Goal: Transaction & Acquisition: Book appointment/travel/reservation

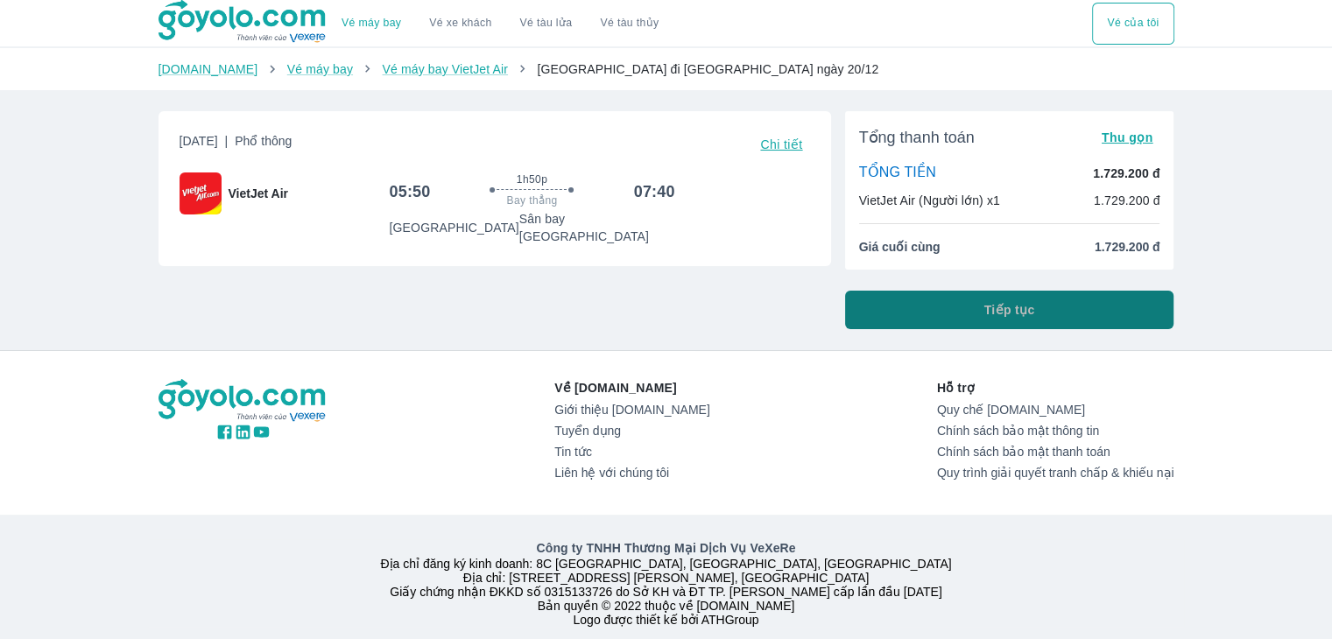
click at [970, 312] on button "Tiếp tục" at bounding box center [1009, 310] width 329 height 39
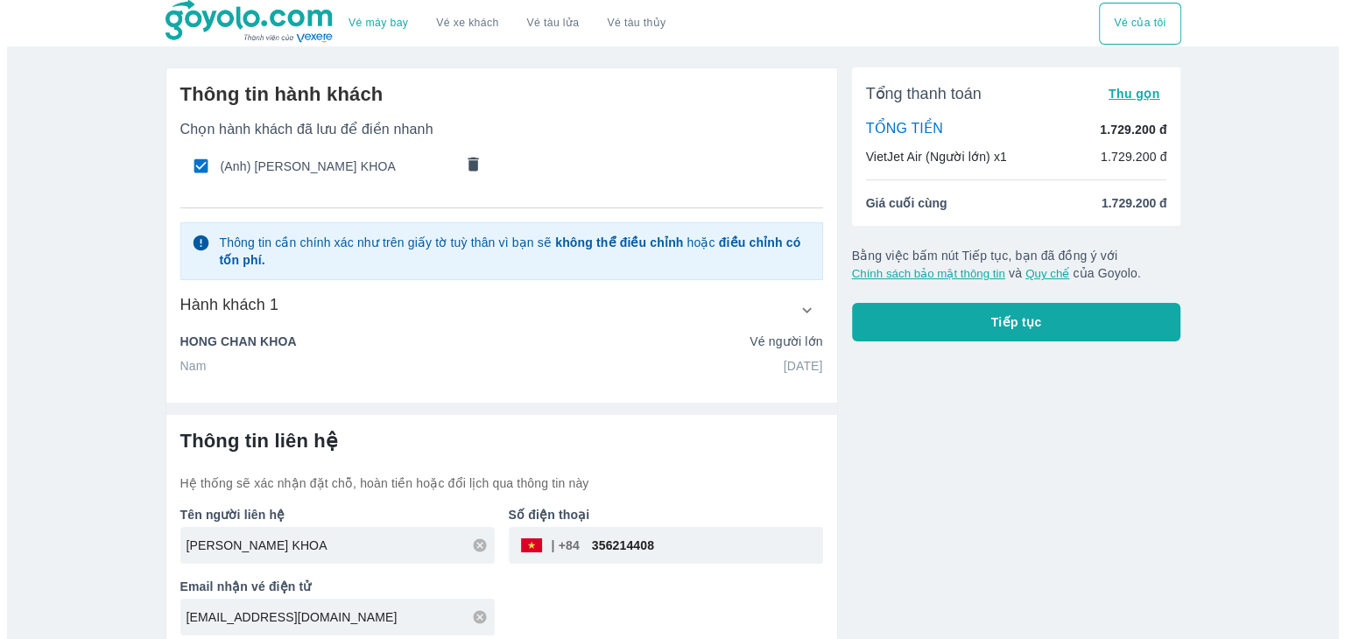
scroll to position [11, 0]
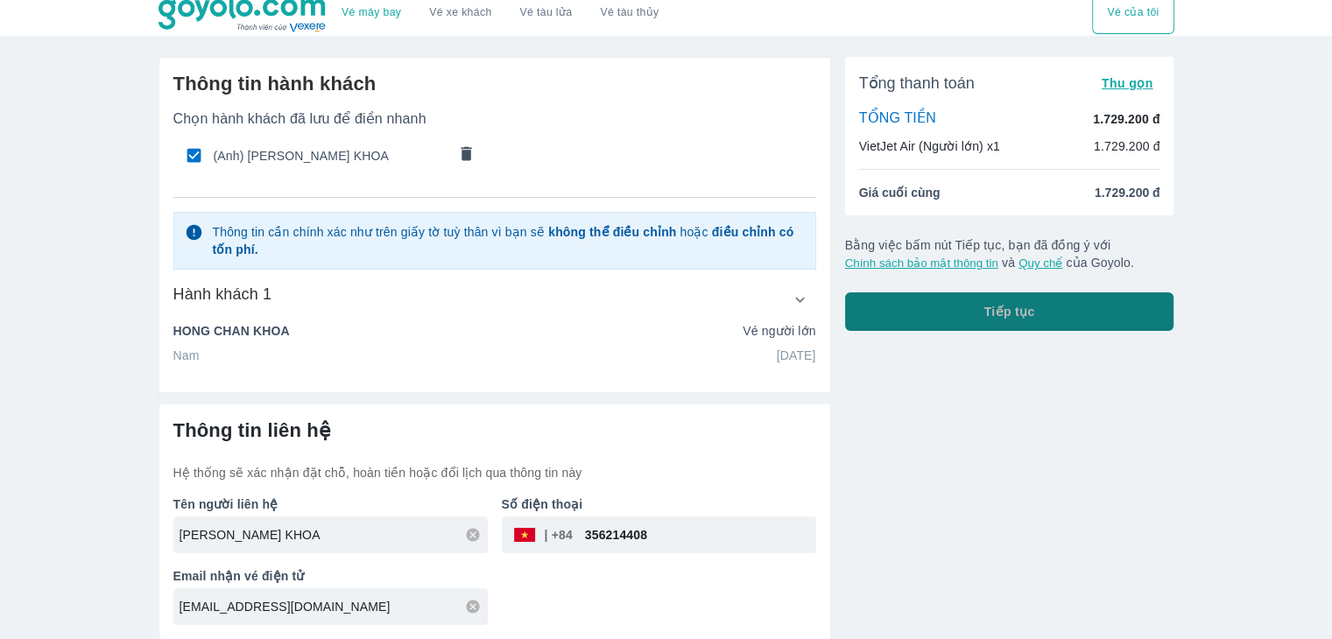
click at [930, 310] on button "Tiếp tục" at bounding box center [1009, 312] width 329 height 39
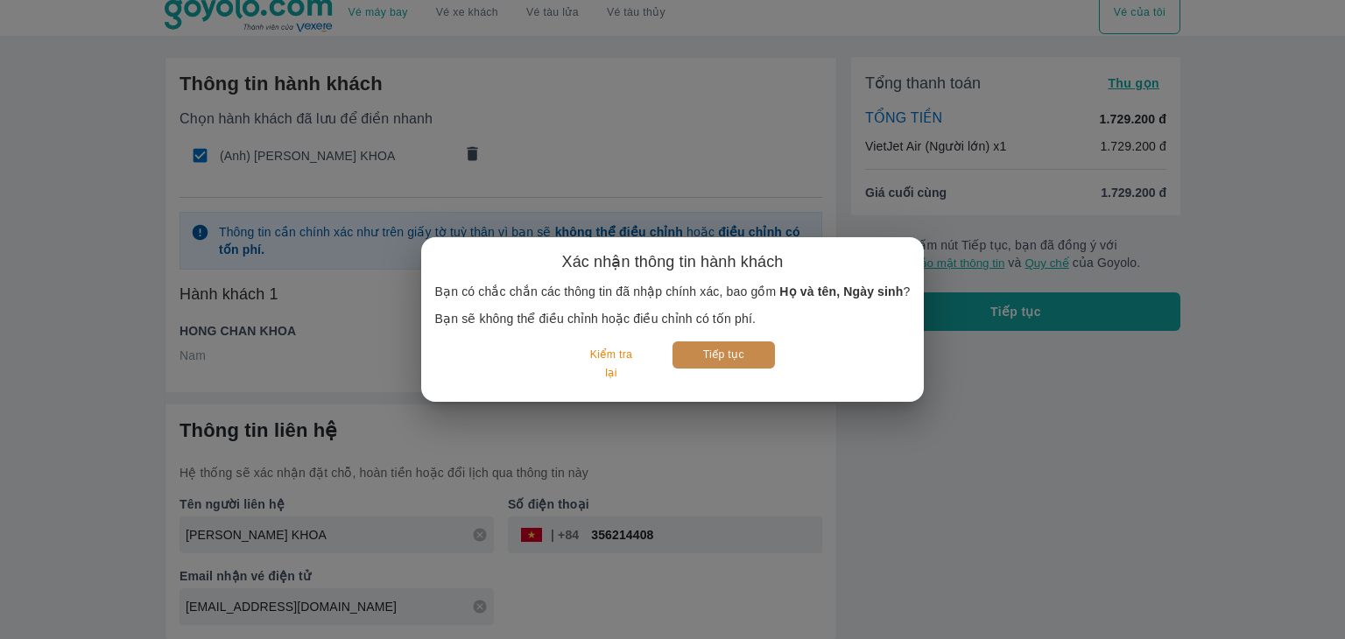
click at [723, 342] on button "Tiếp tục" at bounding box center [724, 355] width 102 height 27
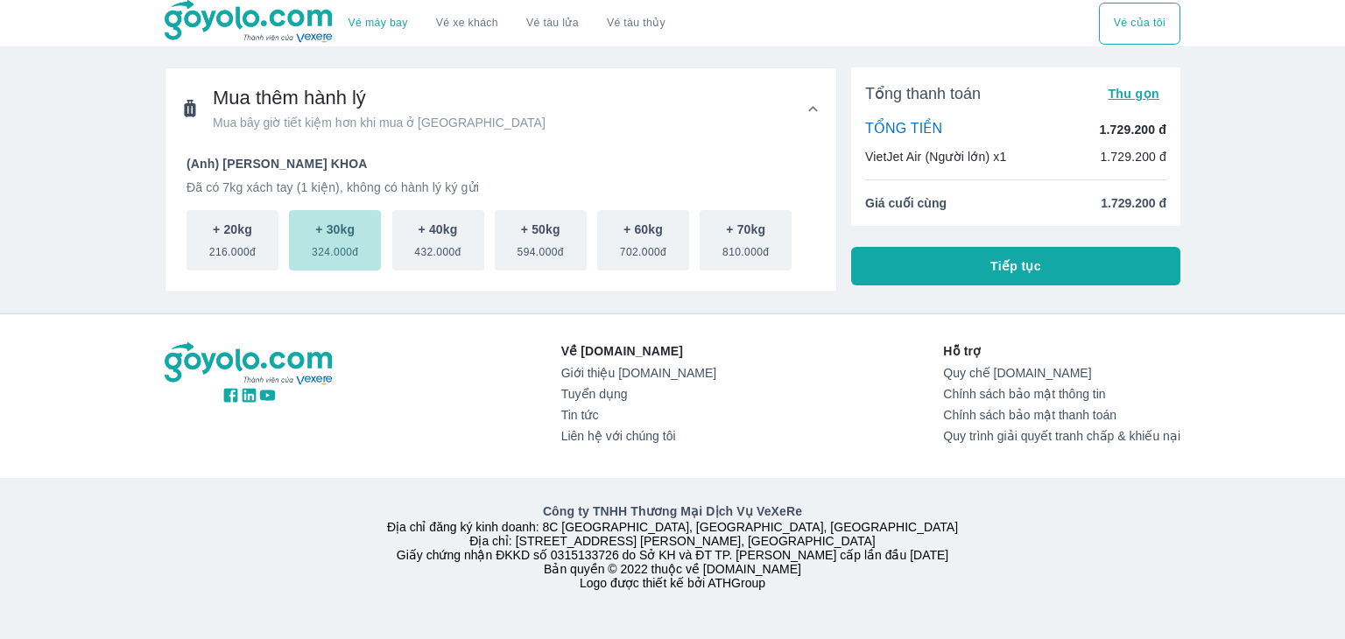
click at [346, 250] on span "324.000đ" at bounding box center [335, 248] width 46 height 21
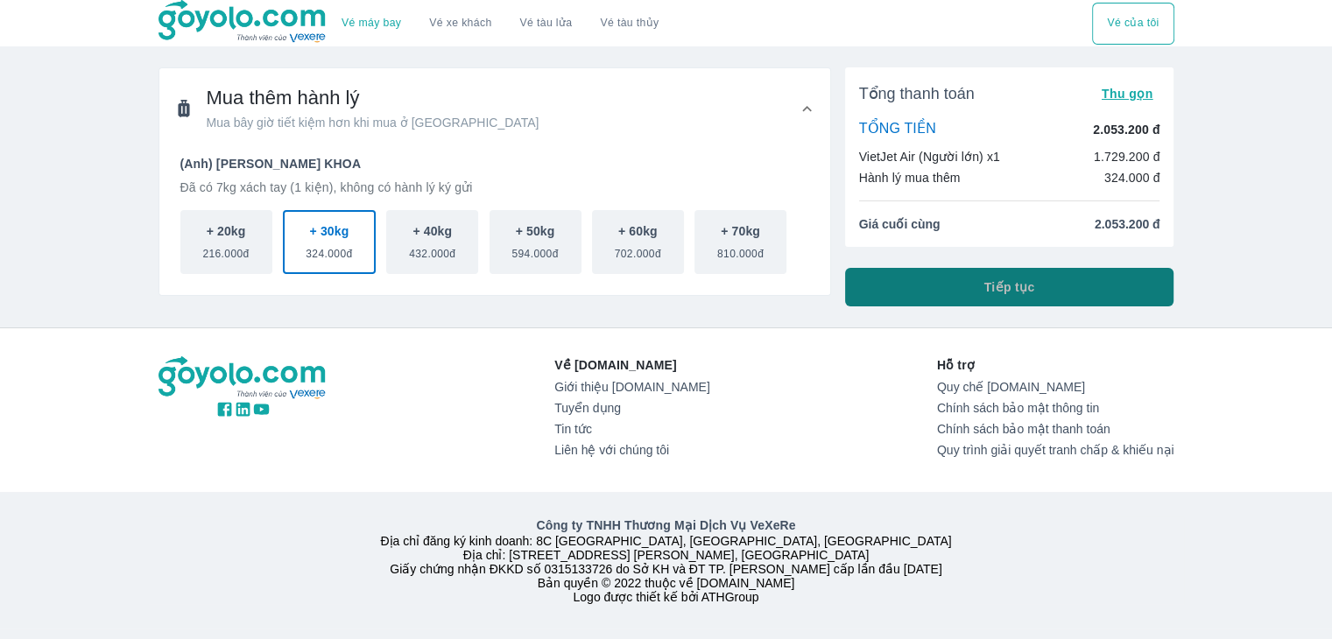
click at [934, 289] on button "Tiếp tục" at bounding box center [1009, 287] width 329 height 39
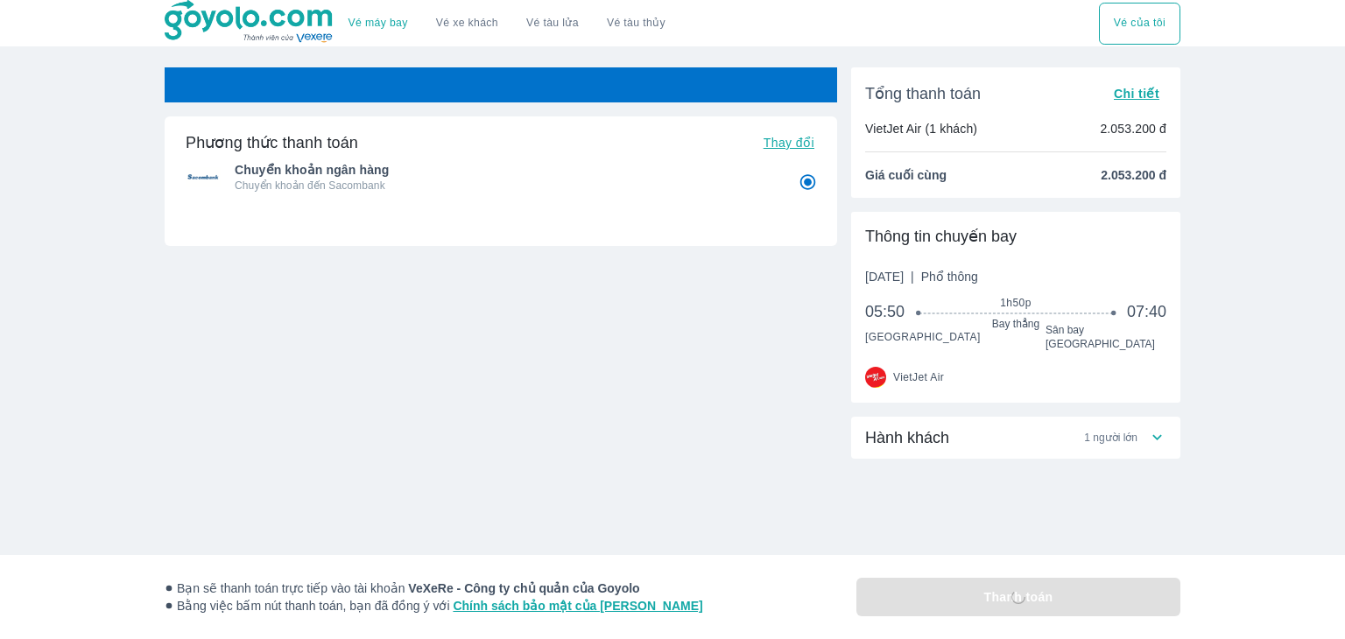
radio input "false"
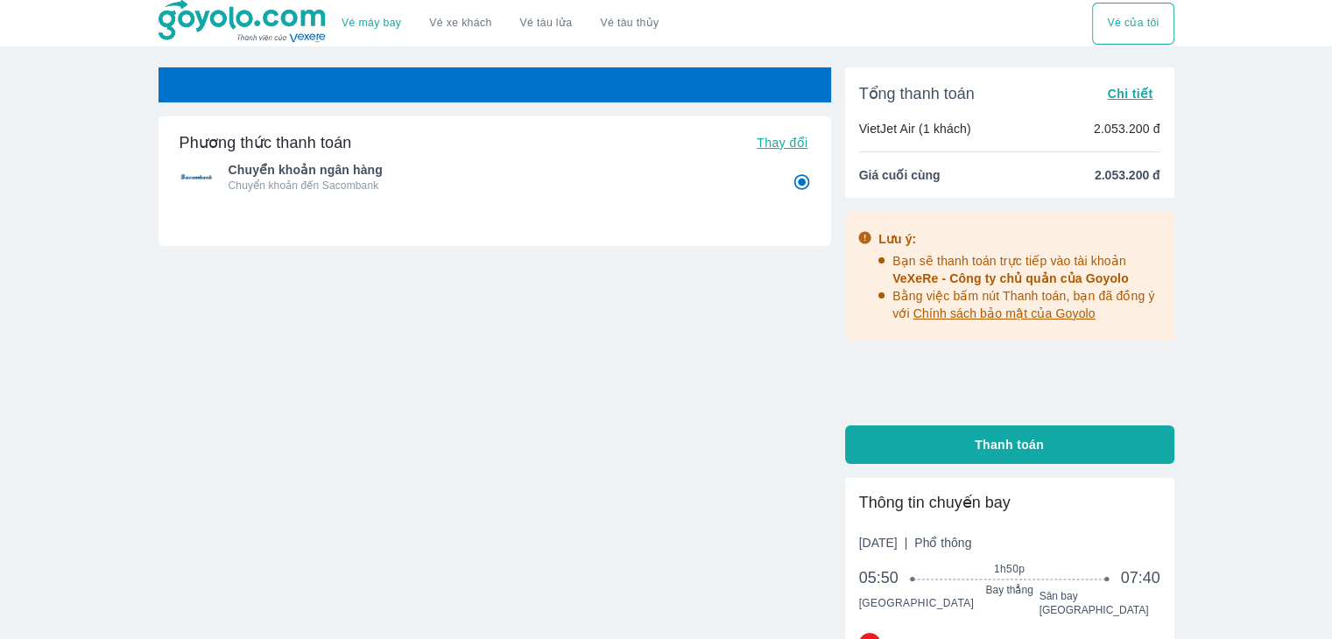
radio input "false"
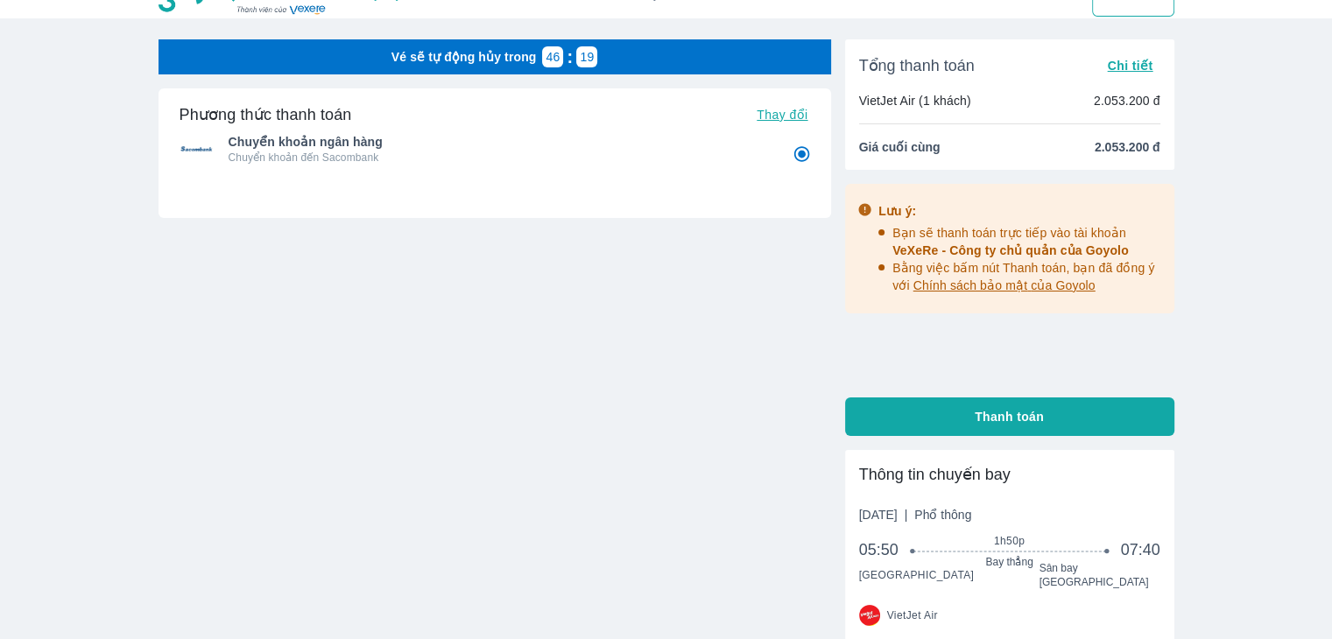
scroll to position [37, 0]
